Goal: Information Seeking & Learning: Understand process/instructions

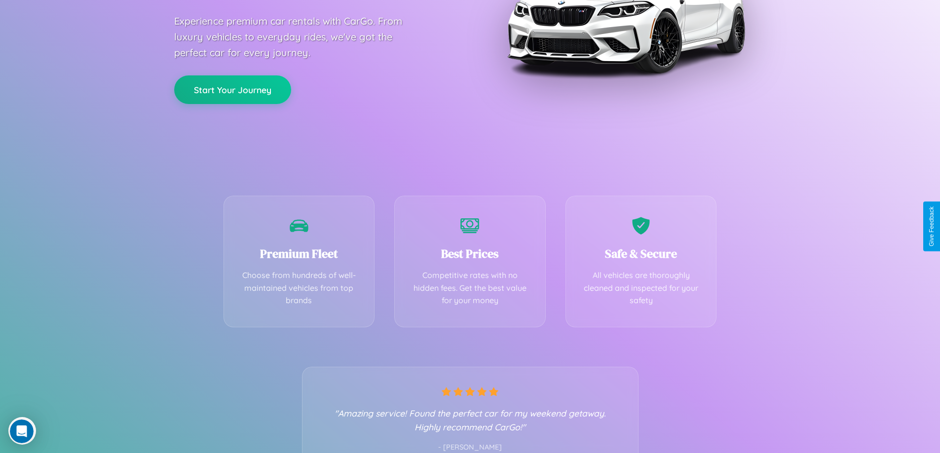
scroll to position [194, 0]
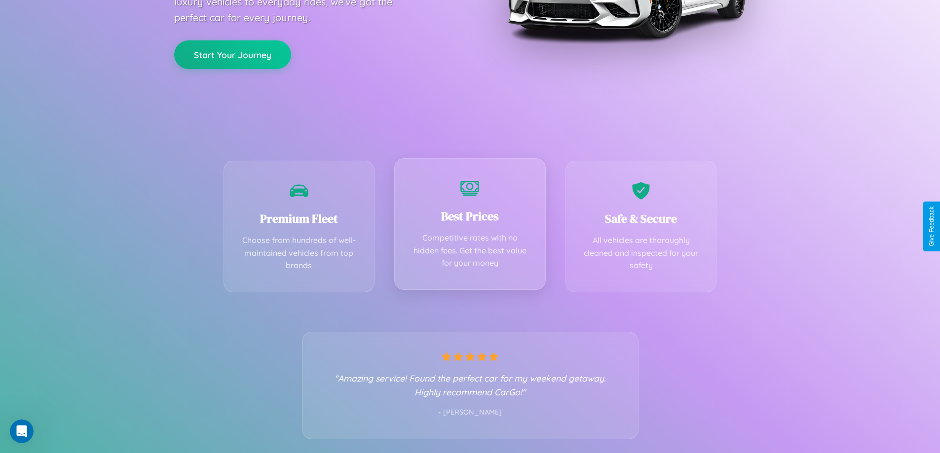
click at [470, 226] on div "Best Prices Competitive rates with no hidden fees. Get the best value for your …" at bounding box center [469, 224] width 151 height 132
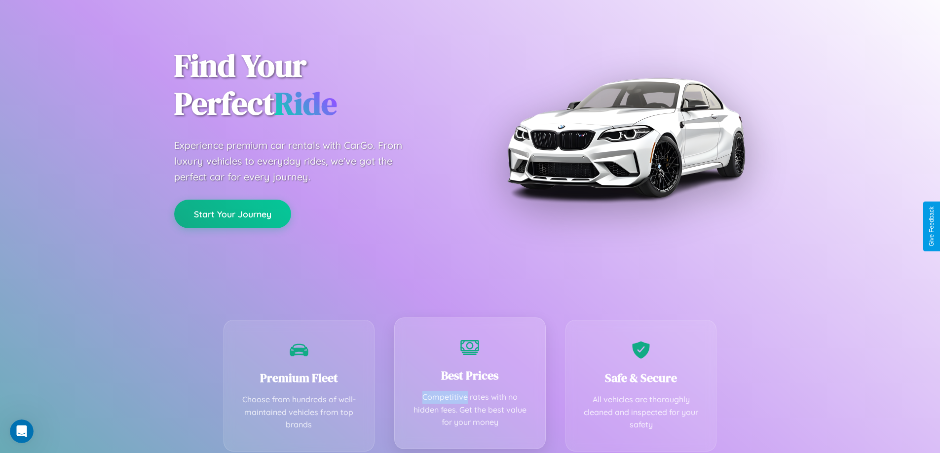
scroll to position [0, 0]
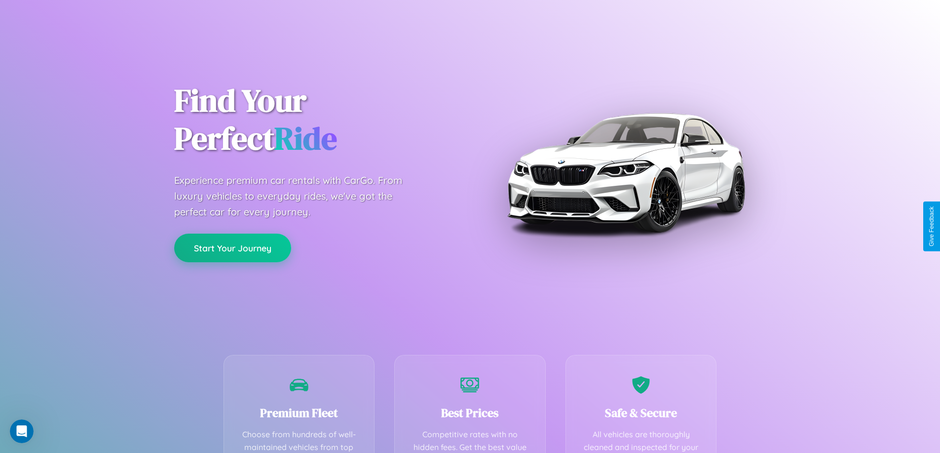
click at [232, 248] on button "Start Your Journey" at bounding box center [232, 248] width 117 height 29
select select "*"
select select "**"
select select "****"
select select "*"
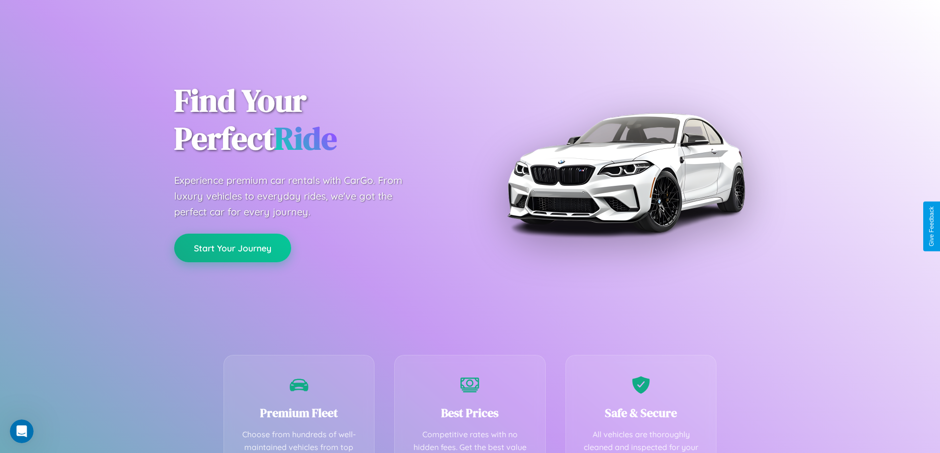
select select "**"
select select "****"
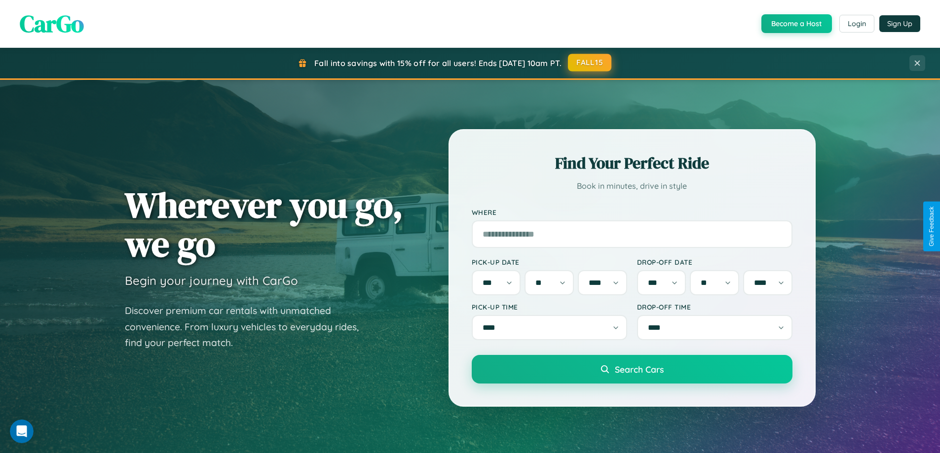
click at [590, 63] on button "FALL15" at bounding box center [589, 63] width 43 height 18
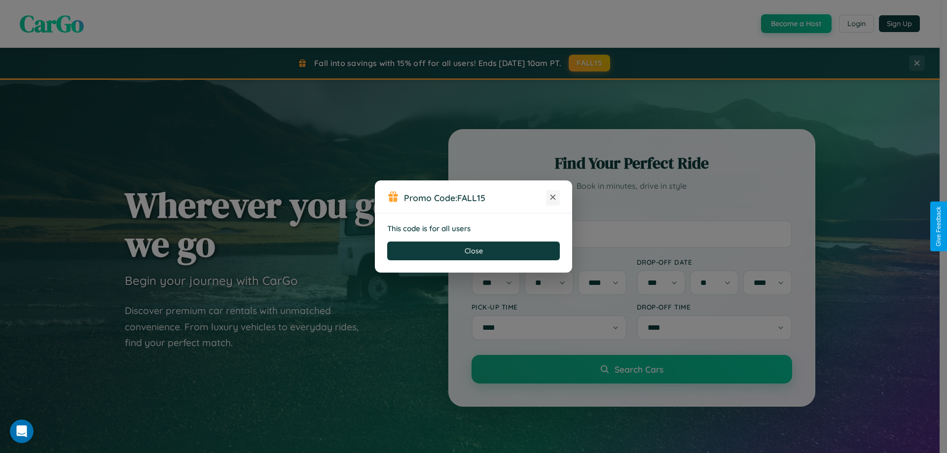
click at [553, 198] on icon at bounding box center [553, 197] width 10 height 10
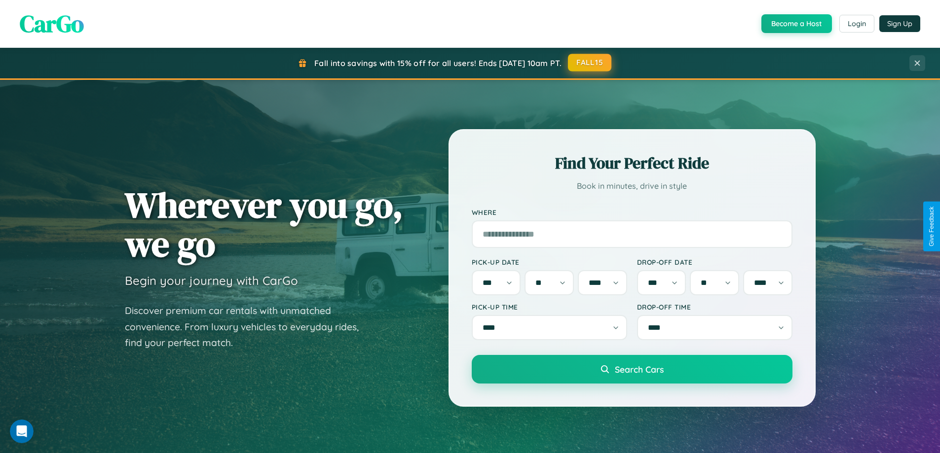
click at [590, 63] on button "FALL15" at bounding box center [589, 63] width 43 height 18
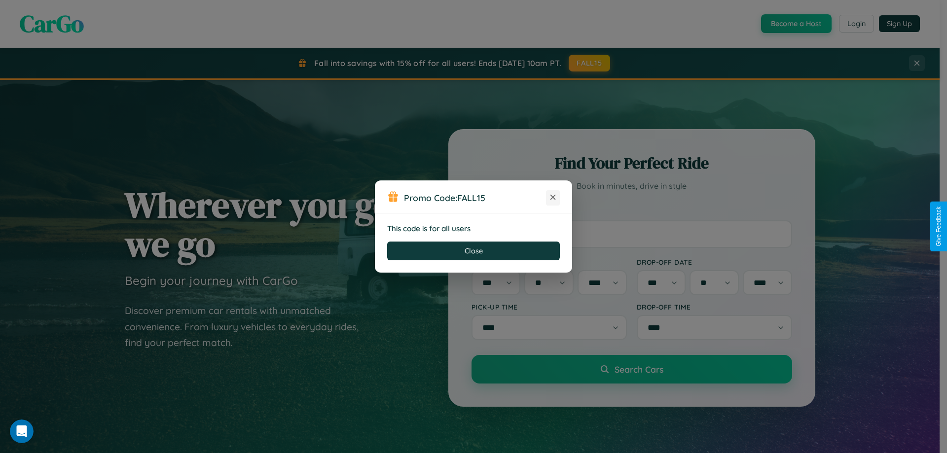
click at [553, 198] on icon at bounding box center [553, 197] width 10 height 10
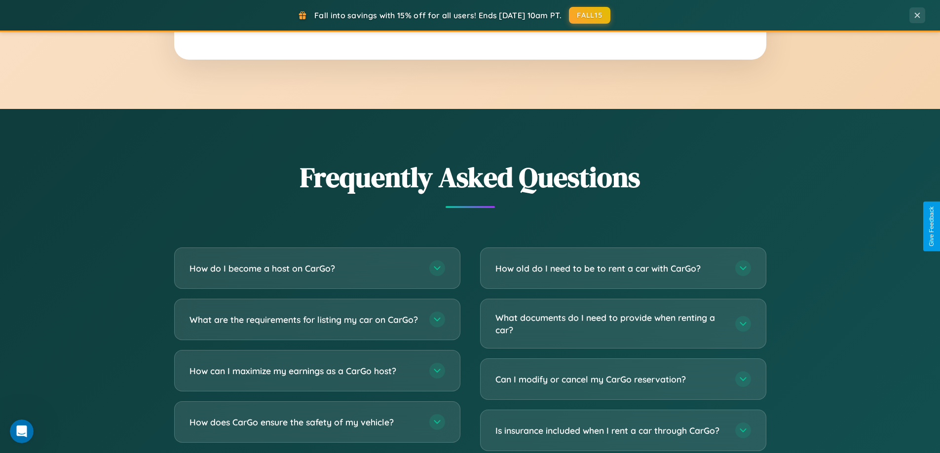
scroll to position [1910, 0]
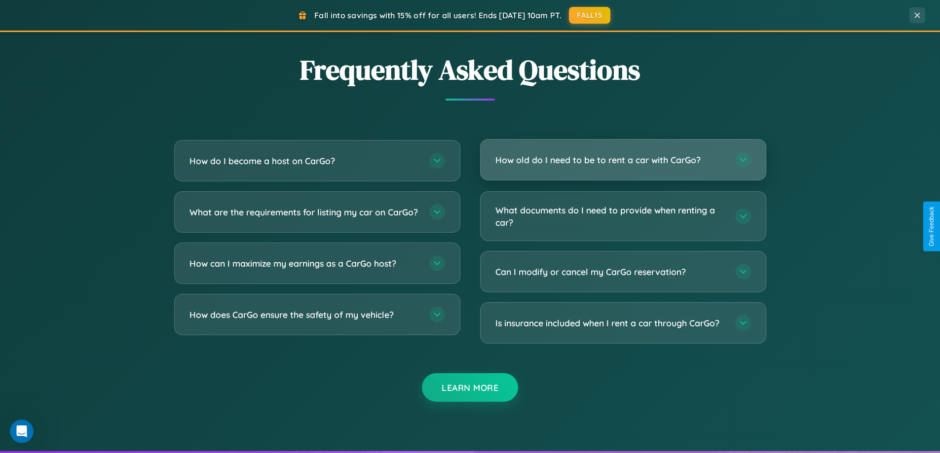
click at [623, 160] on h3 "How old do I need to be to rent a car with CarGo?" at bounding box center [610, 160] width 230 height 12
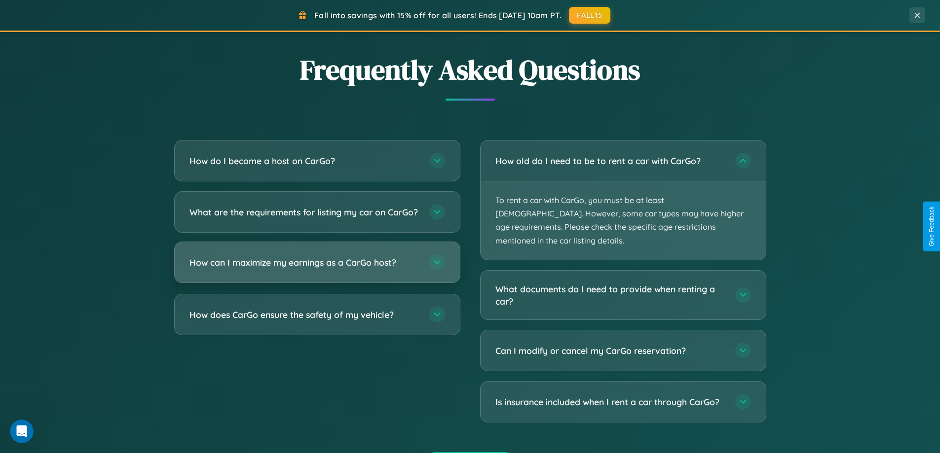
click at [317, 269] on h3 "How can I maximize my earnings as a CarGo host?" at bounding box center [304, 263] width 230 height 12
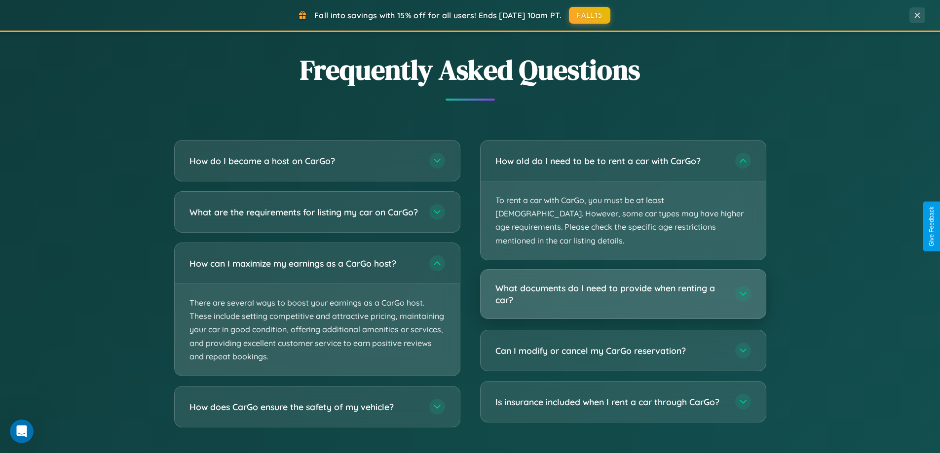
click at [623, 282] on h3 "What documents do I need to provide when renting a car?" at bounding box center [610, 294] width 230 height 24
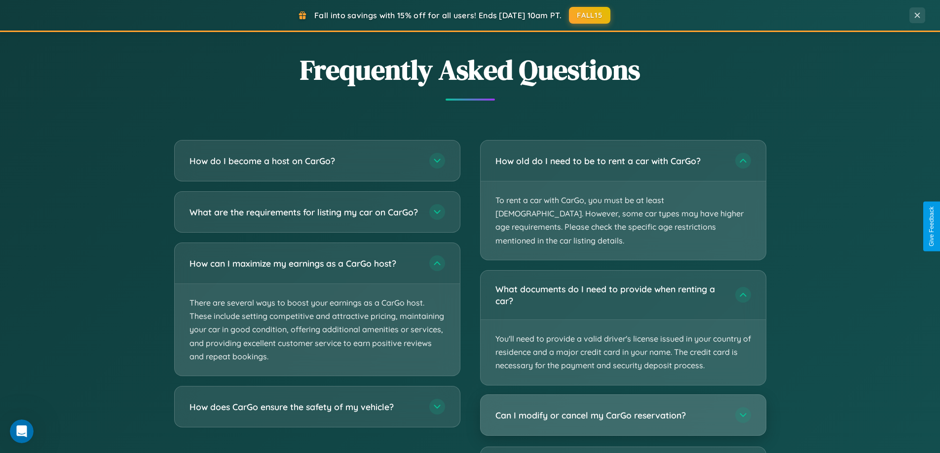
click at [623, 409] on h3 "Can I modify or cancel my CarGo reservation?" at bounding box center [610, 415] width 230 height 12
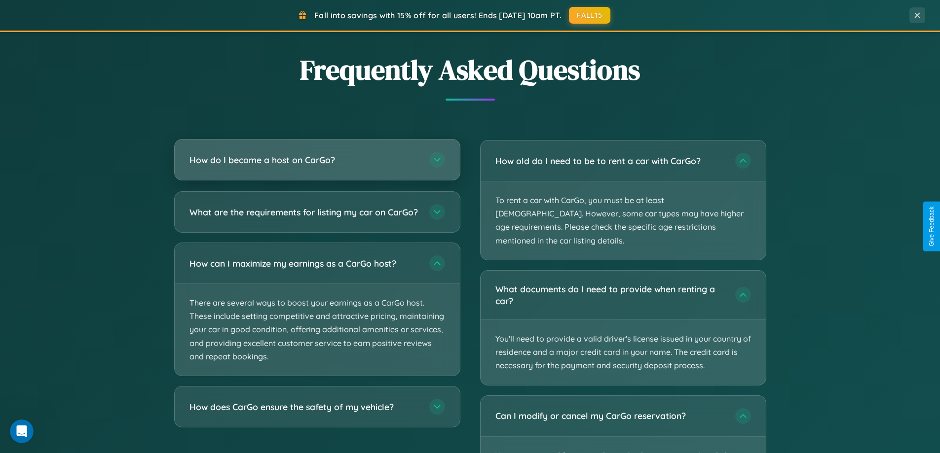
click at [317, 160] on h3 "How do I become a host on CarGo?" at bounding box center [304, 160] width 230 height 12
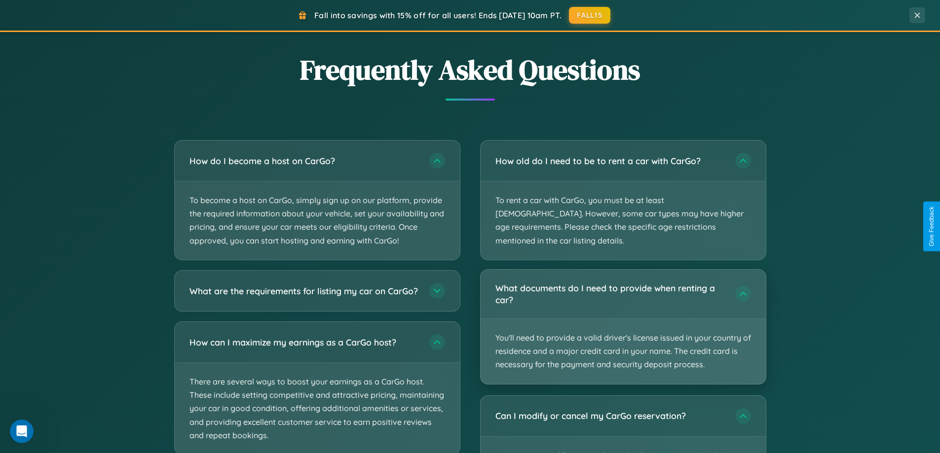
click at [623, 319] on p "You'll need to provide a valid driver's license issued in your country of resid…" at bounding box center [622, 351] width 285 height 65
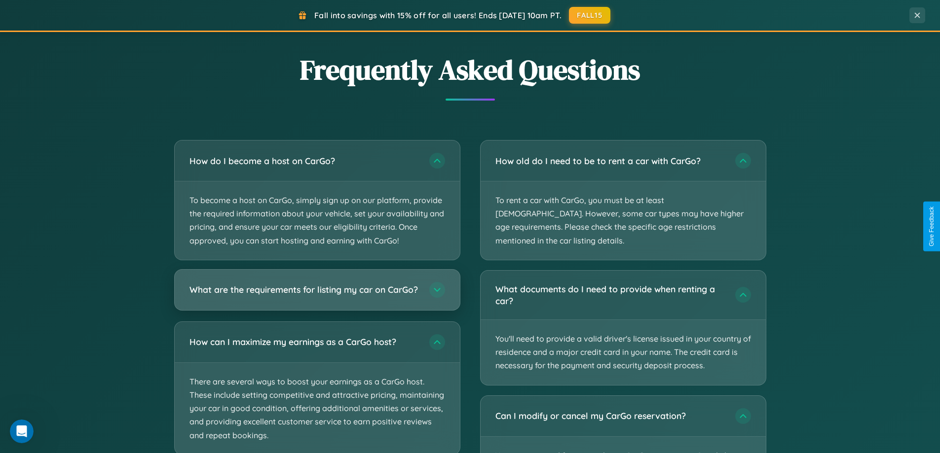
click at [317, 294] on h3 "What are the requirements for listing my car on CarGo?" at bounding box center [304, 290] width 230 height 12
